Goal: Task Accomplishment & Management: Use online tool/utility

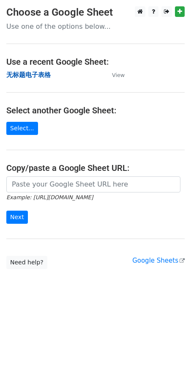
click at [35, 76] on strong "无标题电子表格" at bounding box center [28, 75] width 44 height 8
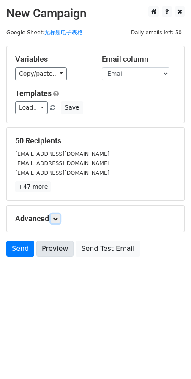
click at [60, 214] on link at bounding box center [55, 218] width 9 height 9
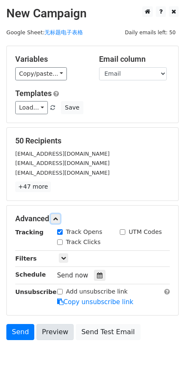
click at [60, 214] on link at bounding box center [55, 218] width 9 height 9
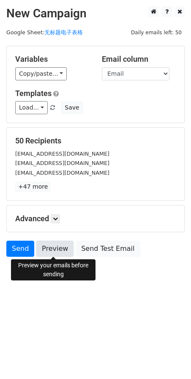
click at [52, 249] on link "Preview" at bounding box center [54, 249] width 37 height 16
